Goal: Information Seeking & Learning: Learn about a topic

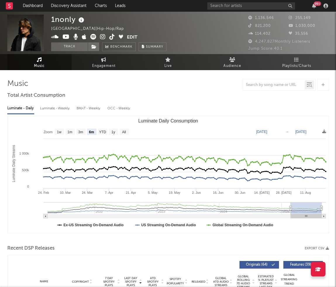
select select "6m"
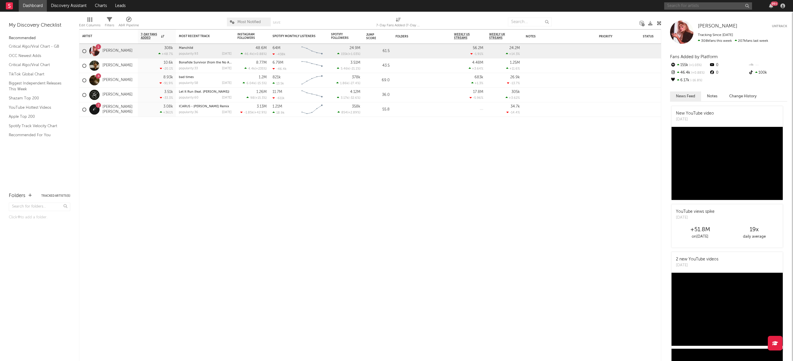
click at [702, 4] on input "text" at bounding box center [708, 5] width 88 height 7
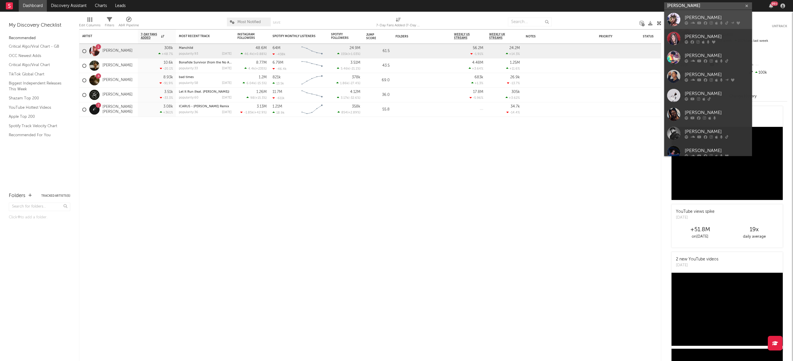
type input "[PERSON_NAME]"
click at [702, 14] on link "[PERSON_NAME]" at bounding box center [708, 19] width 88 height 19
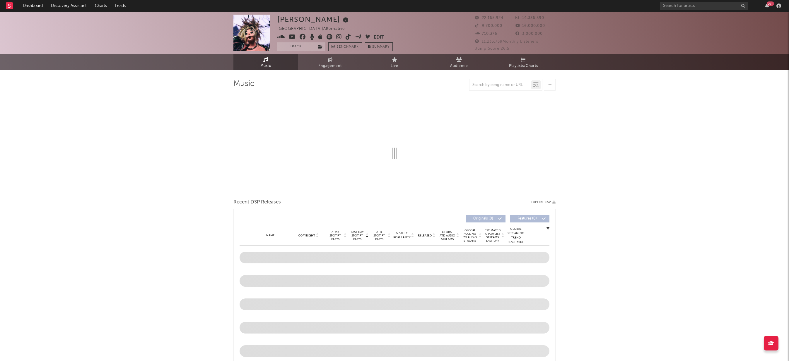
select select "6m"
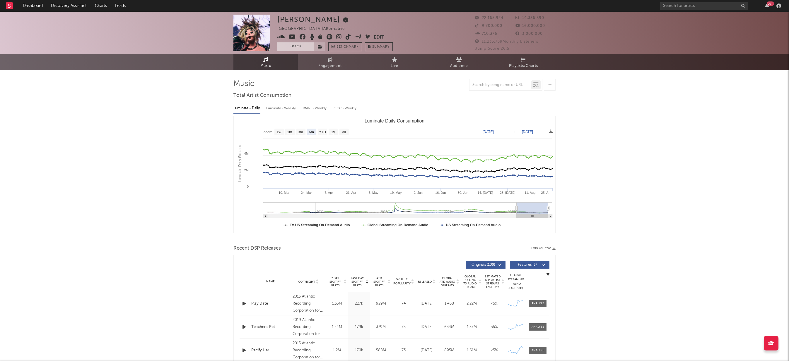
click at [292, 49] on button "Track" at bounding box center [295, 46] width 37 height 9
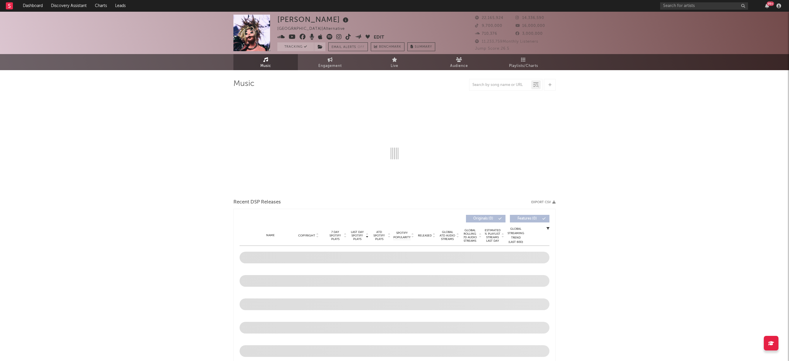
select select "6m"
